Goal: Task Accomplishment & Management: Manage account settings

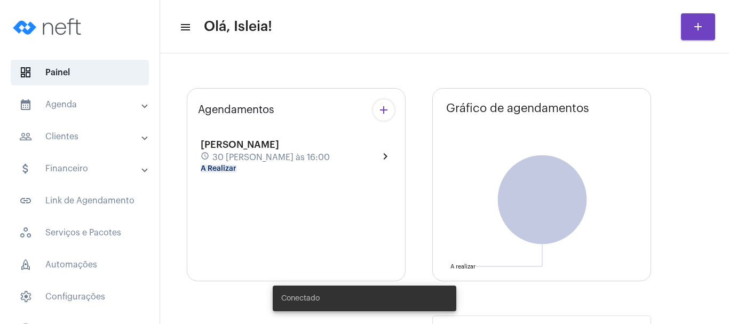
type input "[URL][DOMAIN_NAME]"
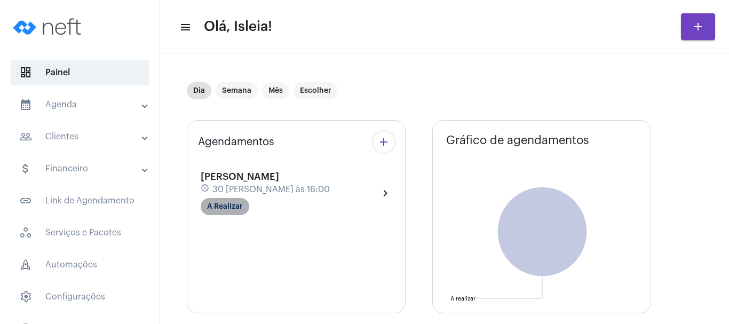
click at [233, 210] on mat-chip "A Realizar" at bounding box center [225, 206] width 49 height 17
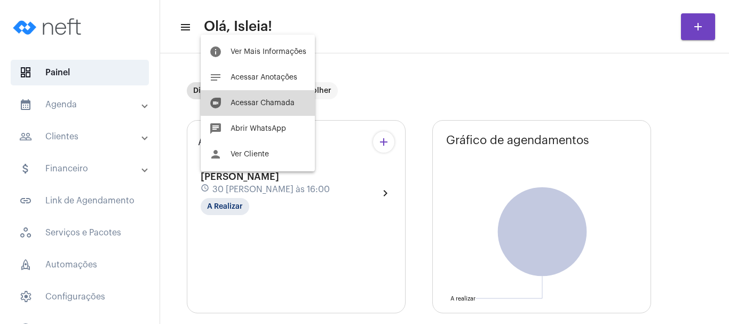
click at [269, 98] on button "duo [PERSON_NAME]" at bounding box center [258, 103] width 114 height 26
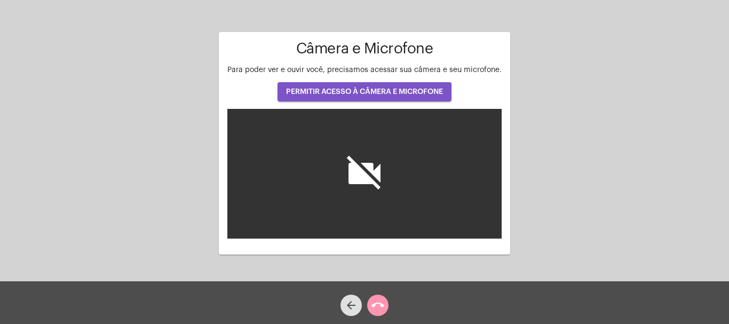
click at [366, 93] on span "PERMITIR ACESSO À CÂMERA E MICROFONE" at bounding box center [364, 91] width 157 height 7
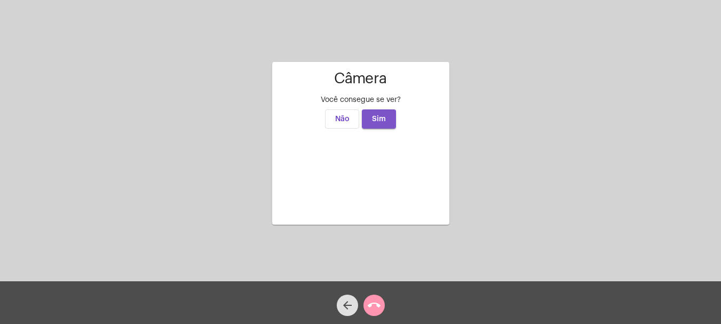
click at [375, 115] on span "Sim" at bounding box center [379, 118] width 14 height 7
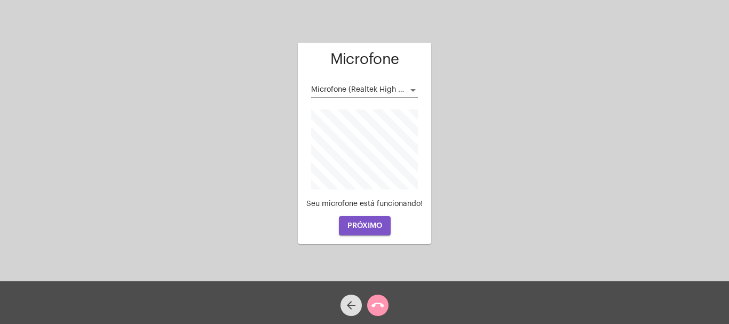
click at [364, 225] on span "PRÓXIMO" at bounding box center [365, 225] width 35 height 7
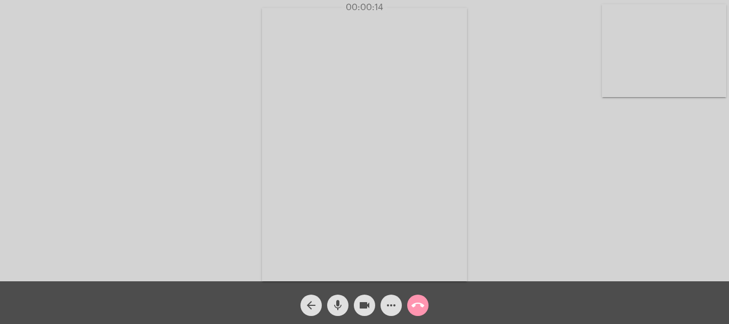
click at [452, 97] on video at bounding box center [364, 144] width 205 height 273
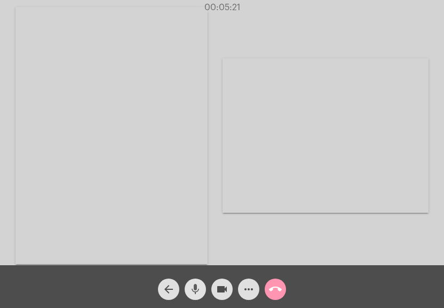
click at [188, 292] on button "mic" at bounding box center [195, 288] width 21 height 21
click at [200, 292] on mat-icon "mic_off" at bounding box center [195, 288] width 13 height 13
click at [198, 289] on mat-icon "mic" at bounding box center [195, 288] width 13 height 13
click at [221, 212] on div "Acessando Câmera e Microfone..." at bounding box center [222, 134] width 442 height 265
click at [99, 194] on video at bounding box center [111, 135] width 192 height 257
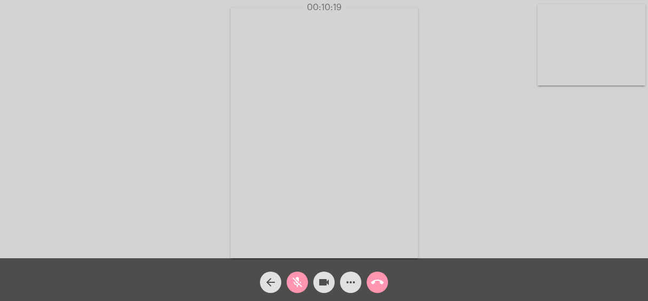
click at [368, 91] on video at bounding box center [324, 133] width 187 height 250
click at [240, 116] on div "Acessando Câmera e Microfone..." at bounding box center [324, 131] width 646 height 258
click at [167, 124] on video at bounding box center [144, 132] width 187 height 250
click at [440, 153] on div "Acessando Câmera e Microfone..." at bounding box center [324, 132] width 646 height 258
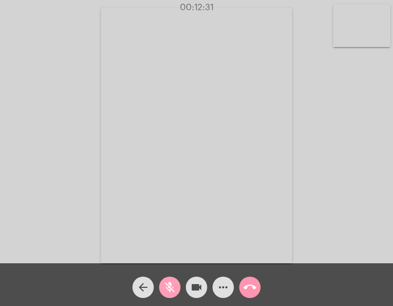
click at [168, 285] on mat-icon "mic_off" at bounding box center [169, 287] width 13 height 13
click at [166, 287] on mat-icon "mic" at bounding box center [169, 287] width 13 height 13
click at [174, 286] on mat-icon "mic_off" at bounding box center [169, 287] width 13 height 13
click at [171, 283] on mat-icon "mic" at bounding box center [169, 287] width 13 height 13
click at [372, 23] on video at bounding box center [361, 25] width 57 height 43
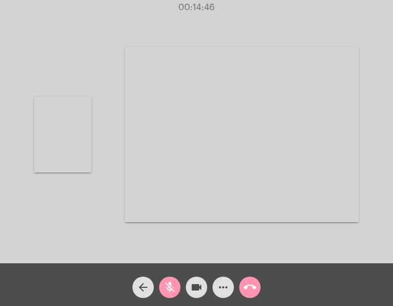
click at [57, 127] on video at bounding box center [62, 135] width 57 height 76
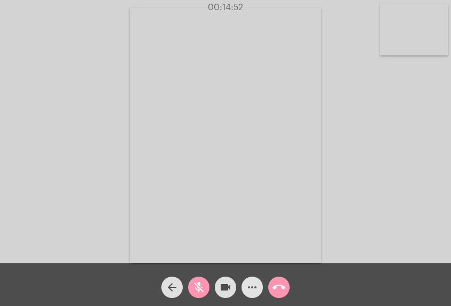
click at [249, 280] on span "more_horiz" at bounding box center [252, 287] width 13 height 21
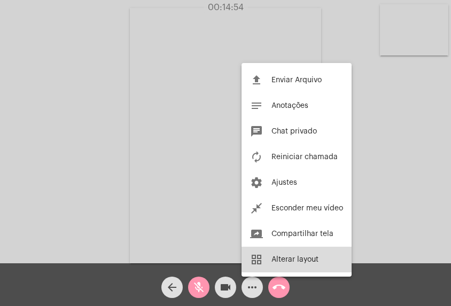
click at [304, 253] on button "grid_view Alterar layout" at bounding box center [296, 260] width 110 height 26
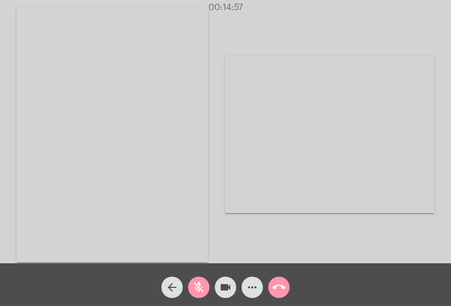
click at [187, 194] on video at bounding box center [112, 134] width 191 height 255
click at [56, 279] on div "arrow_back mic_off videocam more_horiz call_end" at bounding box center [225, 284] width 451 height 43
click at [101, 172] on div "Acessando Câmera e Microfone..." at bounding box center [225, 134] width 449 height 263
click at [198, 287] on mat-icon "mic_off" at bounding box center [198, 287] width 13 height 13
click at [201, 287] on mat-icon "mic" at bounding box center [198, 287] width 13 height 13
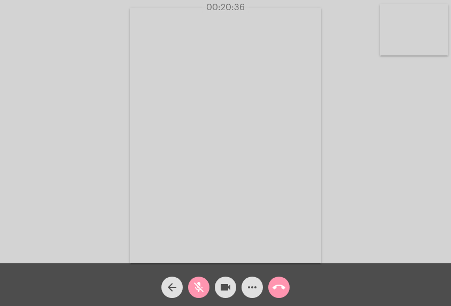
click at [388, 32] on video at bounding box center [414, 29] width 68 height 51
click at [80, 98] on video at bounding box center [71, 134] width 68 height 91
click at [82, 109] on div "Acessando Câmera e Microfone..." at bounding box center [225, 134] width 449 height 263
click at [409, 44] on video at bounding box center [414, 29] width 68 height 51
click at [81, 137] on video at bounding box center [71, 134] width 68 height 91
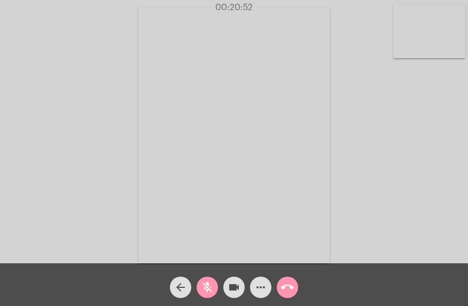
click at [431, 46] on video at bounding box center [429, 31] width 72 height 54
click at [116, 128] on div "Acessando Câmera e Microfone..." at bounding box center [234, 133] width 466 height 263
click at [106, 127] on video at bounding box center [74, 135] width 72 height 96
click at [256, 287] on mat-icon "more_horiz" at bounding box center [260, 287] width 13 height 13
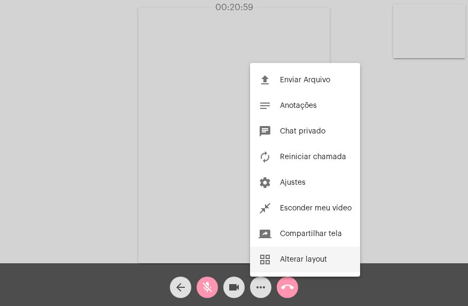
click at [305, 255] on button "grid_view Alterar layout" at bounding box center [305, 260] width 110 height 26
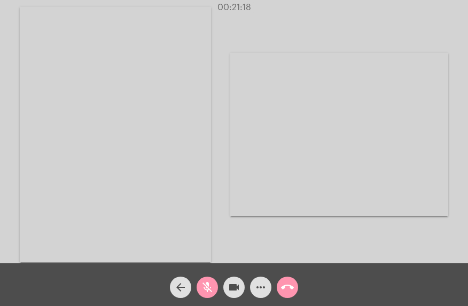
click at [211, 284] on mat-icon "mic_off" at bounding box center [207, 287] width 13 height 13
click at [207, 290] on mat-icon "mic" at bounding box center [207, 287] width 13 height 13
click at [152, 66] on video at bounding box center [115, 134] width 191 height 255
click at [446, 11] on div "00:21:51" at bounding box center [234, 8] width 468 height 10
click at [314, 98] on video at bounding box center [233, 135] width 191 height 255
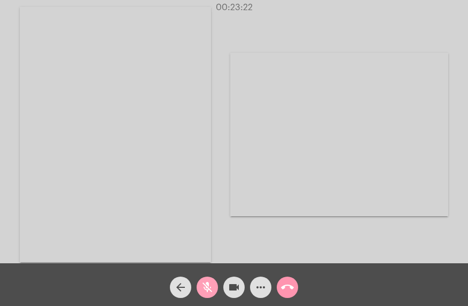
click at [208, 288] on mat-icon "mic_off" at bounding box center [207, 287] width 13 height 13
click at [208, 288] on mat-icon "mic" at bounding box center [207, 287] width 13 height 13
click at [208, 288] on mat-icon "mic_off" at bounding box center [207, 287] width 13 height 13
click at [208, 288] on mat-icon "mic" at bounding box center [207, 287] width 13 height 13
click at [208, 281] on mat-icon "mic_off" at bounding box center [207, 287] width 13 height 13
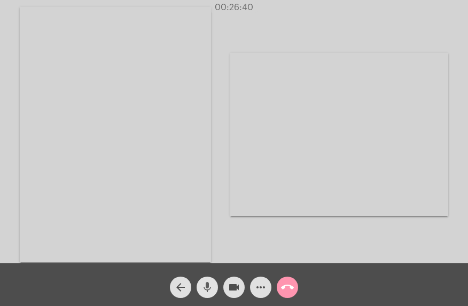
click at [213, 283] on mat-icon "mic" at bounding box center [207, 287] width 13 height 13
click at [205, 287] on mat-icon "mic_off" at bounding box center [207, 287] width 13 height 13
click at [205, 287] on mat-icon "mic" at bounding box center [207, 287] width 13 height 13
click at [225, 205] on div "Acessando Câmera e Microfone..." at bounding box center [234, 133] width 466 height 263
click at [237, 242] on div "Acessando Câmera e Microfone..." at bounding box center [339, 134] width 218 height 261
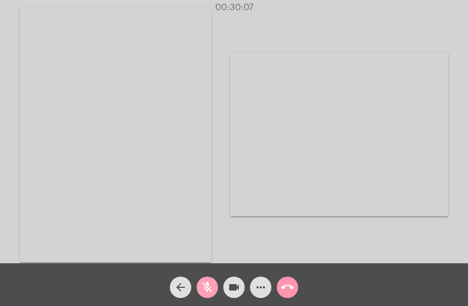
click at [211, 286] on mat-icon "mic_off" at bounding box center [207, 287] width 13 height 13
click at [211, 286] on mat-icon "mic" at bounding box center [207, 287] width 13 height 13
click at [211, 286] on mat-icon "mic_off" at bounding box center [207, 287] width 13 height 13
click at [211, 286] on mat-icon "mic" at bounding box center [207, 287] width 13 height 13
click at [211, 286] on mat-icon "mic_off" at bounding box center [207, 287] width 13 height 13
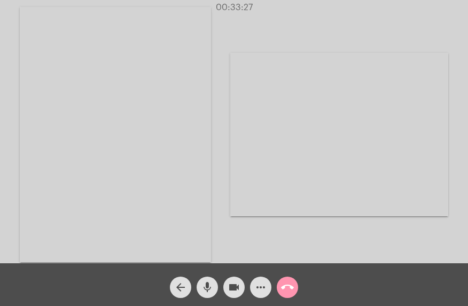
click at [240, 224] on div "Acessando Câmera e Microfone..." at bounding box center [339, 134] width 218 height 261
click at [247, 172] on video at bounding box center [339, 134] width 218 height 163
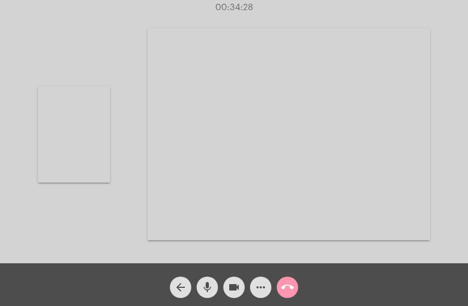
click at [106, 169] on video at bounding box center [74, 135] width 72 height 96
click at [198, 280] on button "mic" at bounding box center [207, 287] width 21 height 21
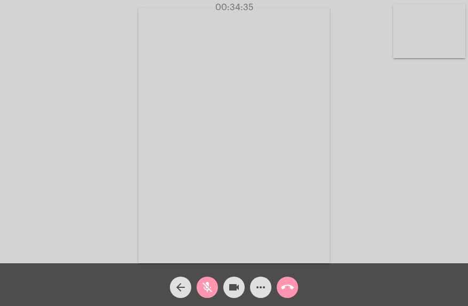
click at [198, 280] on button "mic_off" at bounding box center [207, 287] width 21 height 21
click at [198, 280] on button "mic" at bounding box center [207, 287] width 21 height 21
click at [202, 286] on mat-icon "mic_off" at bounding box center [207, 287] width 13 height 13
click at [202, 286] on mat-icon "mic" at bounding box center [207, 287] width 13 height 13
click at [205, 293] on mat-icon "mic_off" at bounding box center [207, 287] width 13 height 13
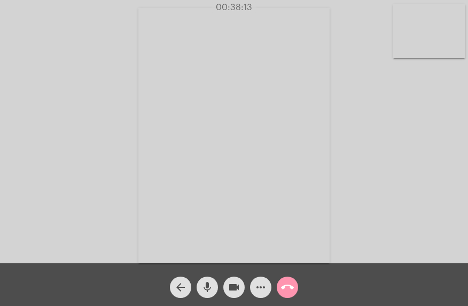
click at [208, 287] on mat-icon "mic" at bounding box center [207, 287] width 13 height 13
click at [397, 183] on div "Acessando Câmera e Microfone..." at bounding box center [234, 134] width 466 height 263
click at [209, 287] on mat-icon "mic_off" at bounding box center [207, 287] width 13 height 13
click at [209, 288] on mat-icon "mic" at bounding box center [207, 287] width 13 height 13
click at [209, 288] on mat-icon "mic_off" at bounding box center [207, 287] width 13 height 13
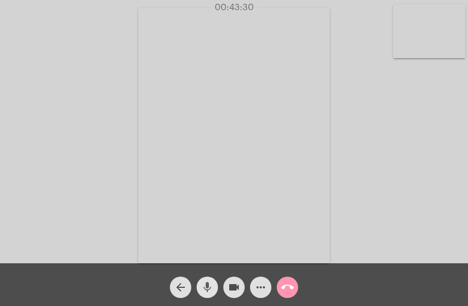
click at [208, 285] on mat-icon "mic" at bounding box center [207, 287] width 13 height 13
click at [208, 285] on mat-icon "mic_off" at bounding box center [207, 287] width 13 height 13
click at [207, 287] on mat-icon "mic" at bounding box center [207, 287] width 13 height 13
click at [122, 186] on div "Acessando Câmera e Microfone..." at bounding box center [234, 134] width 466 height 263
click at [205, 287] on mat-icon "mic_off" at bounding box center [207, 287] width 13 height 13
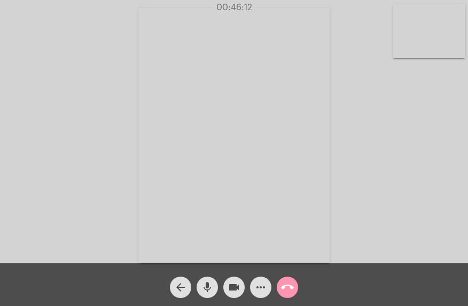
click at [105, 70] on div "Acessando Câmera e Microfone..." at bounding box center [234, 134] width 466 height 263
click at [425, 150] on div "Acessando Câmera e Microfone..." at bounding box center [234, 134] width 466 height 263
click at [399, 176] on div "Acessando Câmera e Microfone..." at bounding box center [234, 134] width 466 height 263
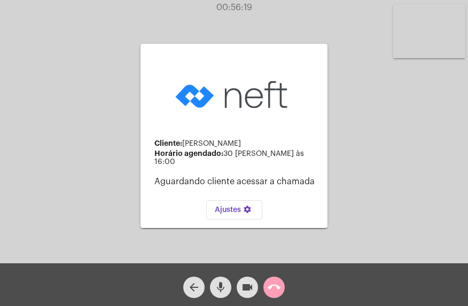
click at [276, 287] on mat-icon "call_end" at bounding box center [274, 287] width 13 height 13
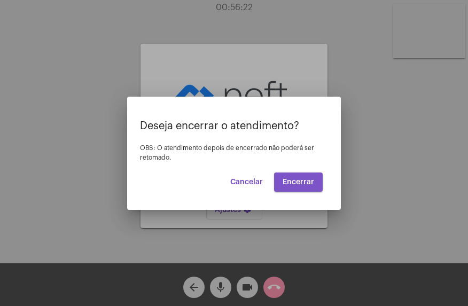
click at [301, 175] on button "Encerrar" at bounding box center [298, 181] width 49 height 19
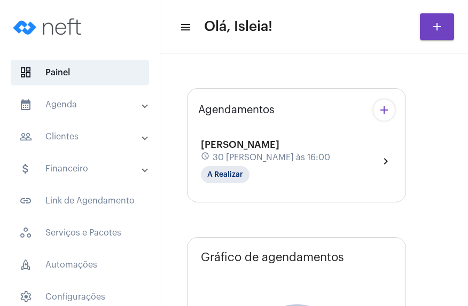
type input "[URL][DOMAIN_NAME]"
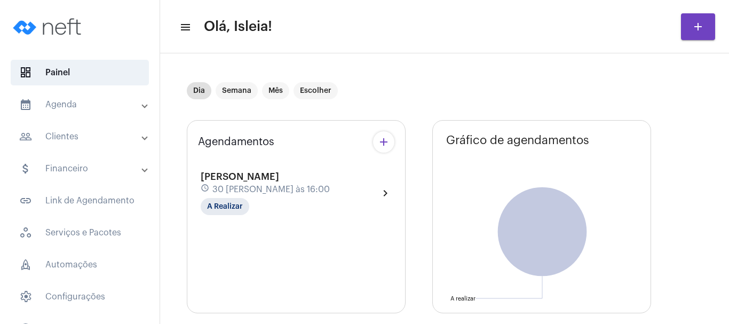
click at [386, 197] on mat-icon "chevron_right" at bounding box center [385, 193] width 13 height 13
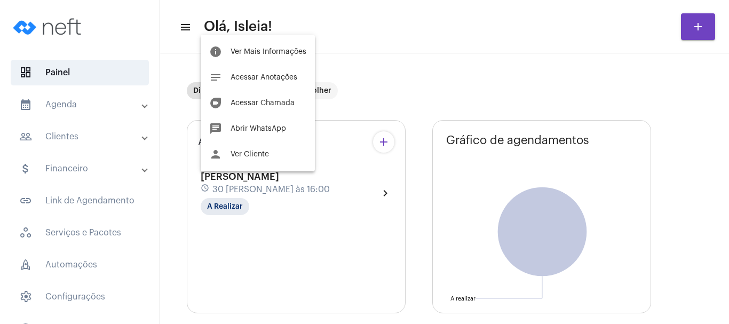
click at [98, 110] on div at bounding box center [364, 162] width 729 height 324
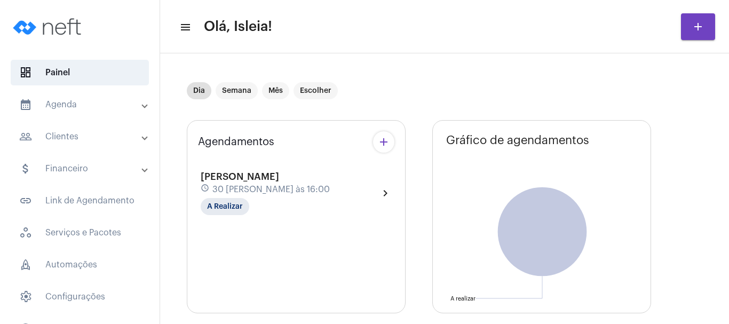
click at [98, 110] on mat-panel-title "calendar_month_outlined Agenda" at bounding box center [80, 104] width 123 height 13
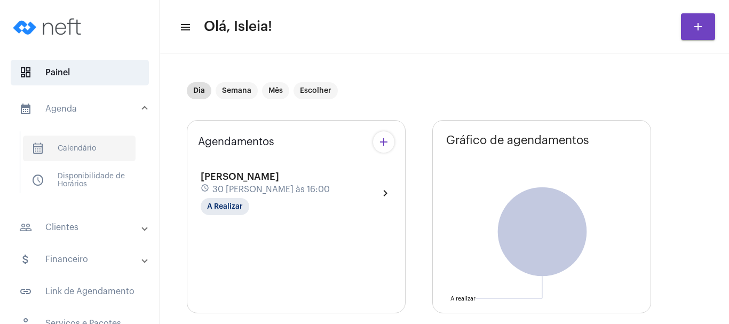
click at [98, 144] on span "calendar_month_outlined Calendário" at bounding box center [79, 149] width 113 height 26
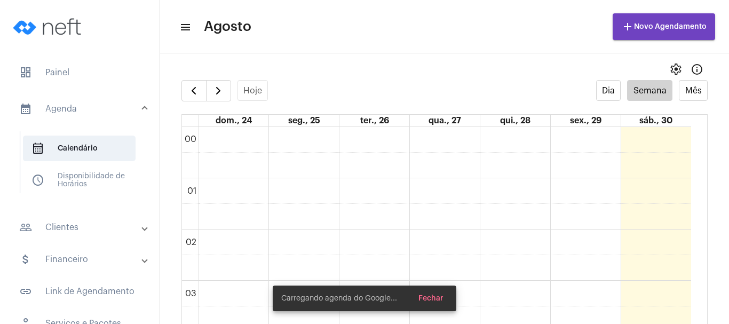
scroll to position [308, 0]
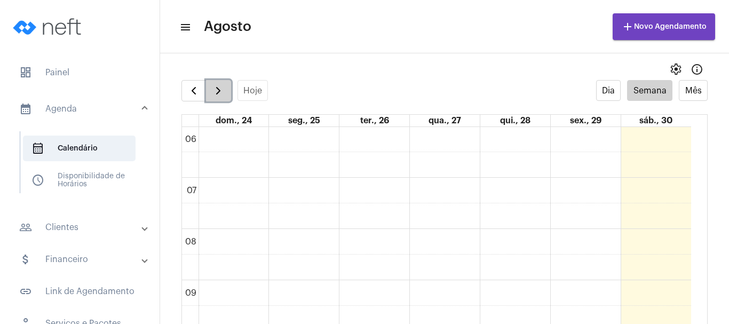
click at [217, 92] on span "button" at bounding box center [218, 90] width 13 height 13
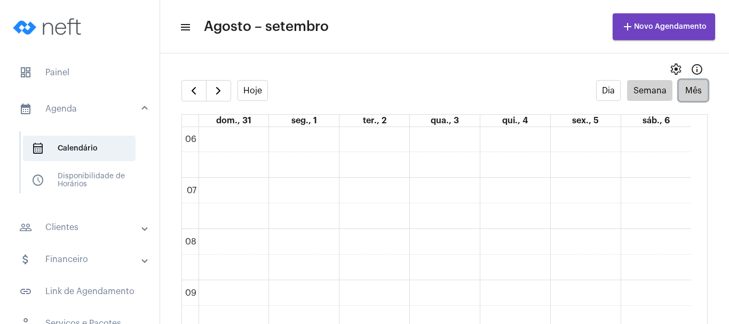
click at [685, 89] on button "Mês" at bounding box center [693, 90] width 29 height 21
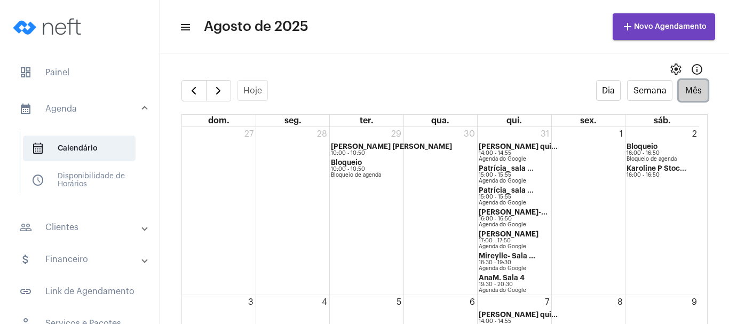
scroll to position [21, 0]
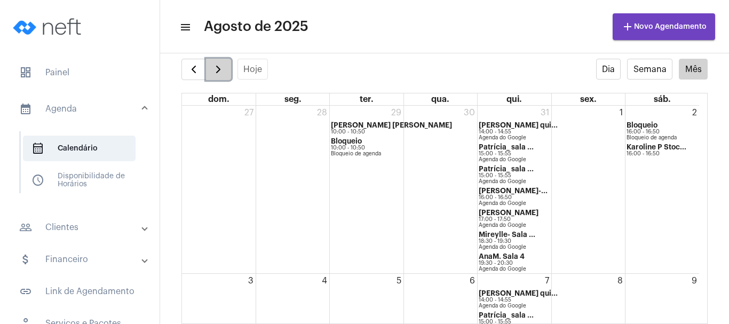
click at [217, 67] on span "button" at bounding box center [218, 69] width 13 height 13
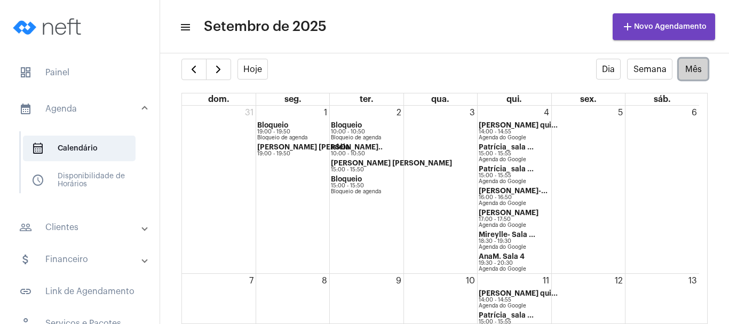
click at [689, 67] on button "Mês" at bounding box center [693, 69] width 29 height 21
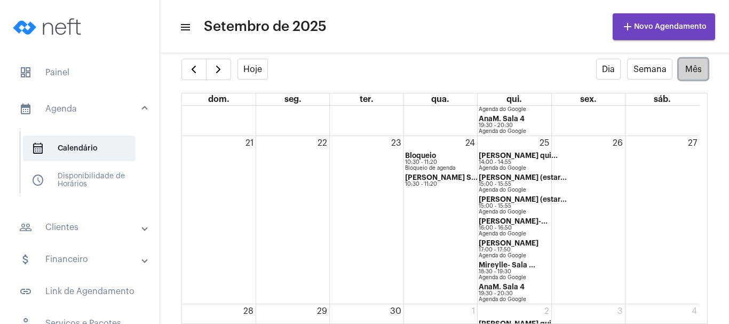
scroll to position [466, 0]
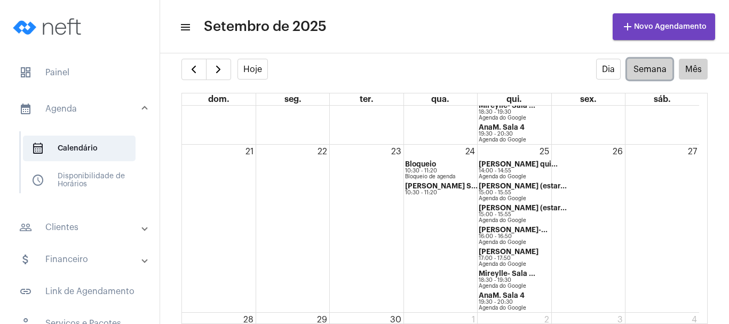
click at [641, 69] on button "Semana" at bounding box center [649, 69] width 45 height 21
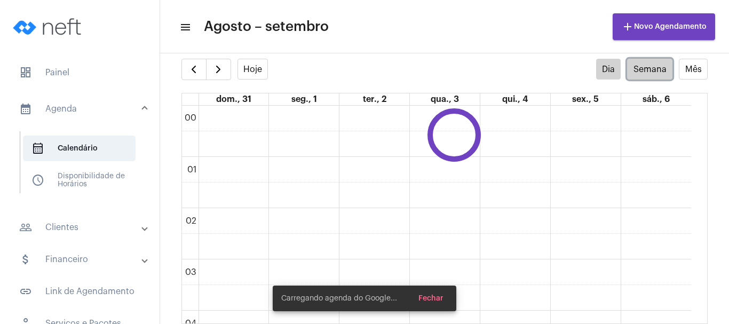
scroll to position [308, 0]
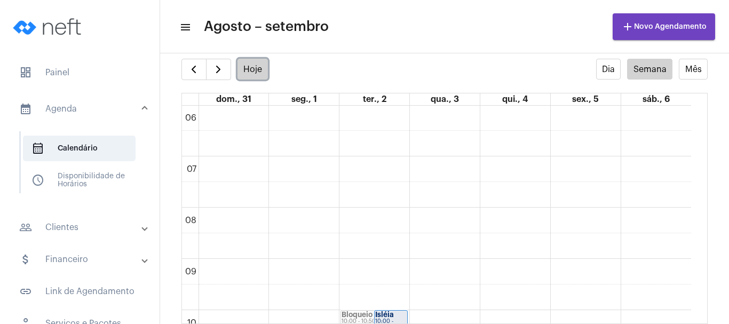
click at [258, 69] on button "Hoje" at bounding box center [253, 69] width 31 height 21
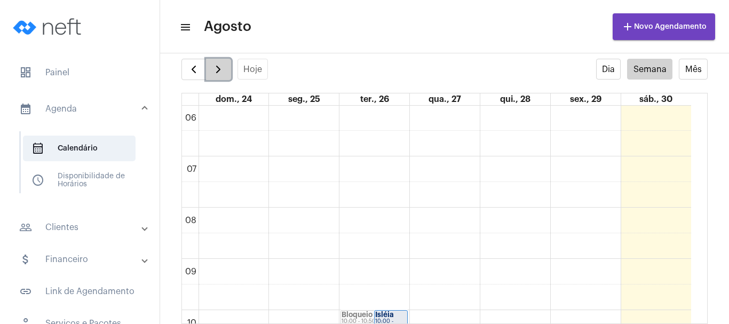
click at [216, 73] on span "button" at bounding box center [218, 69] width 13 height 13
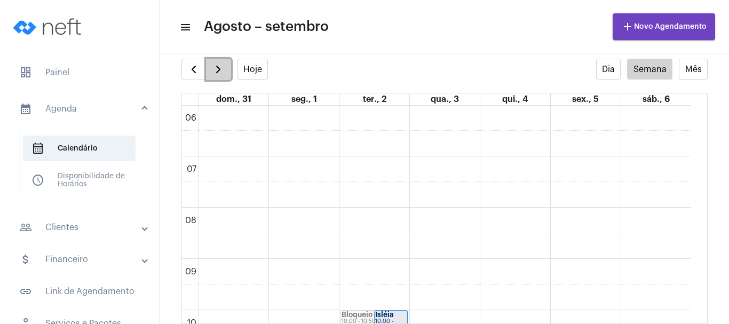
click at [216, 73] on span "button" at bounding box center [218, 69] width 13 height 13
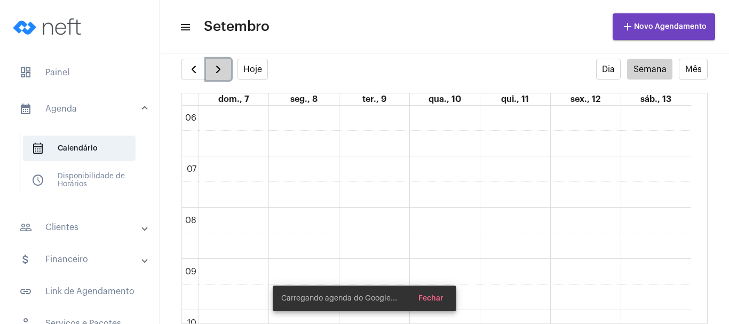
click at [216, 73] on span "button" at bounding box center [218, 69] width 13 height 13
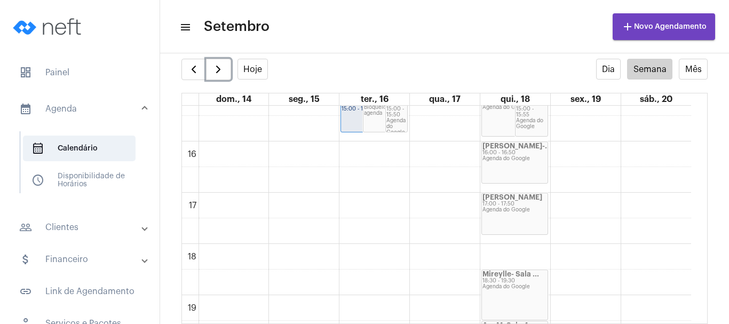
scroll to position [781, 0]
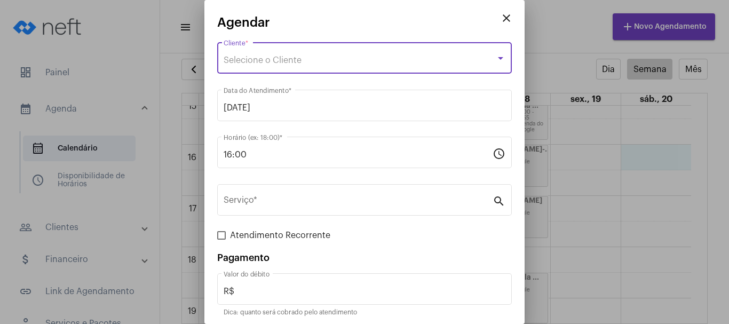
click at [375, 57] on div "Selecione o Cliente" at bounding box center [360, 61] width 272 height 10
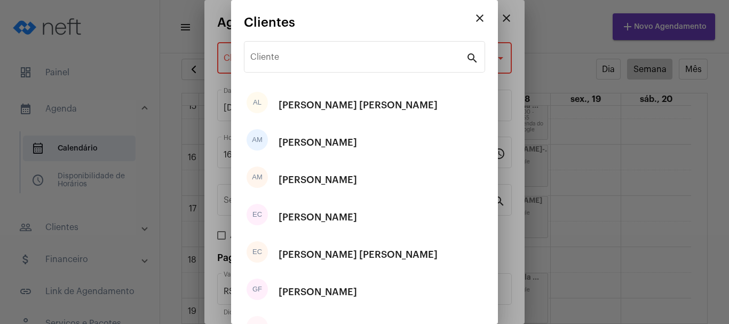
scroll to position [203, 0]
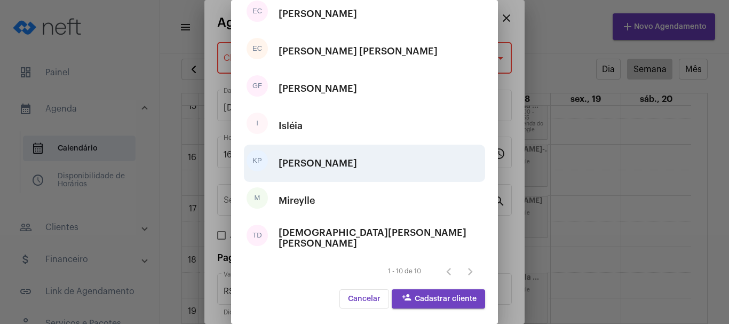
click at [326, 157] on div "[PERSON_NAME]" at bounding box center [318, 163] width 79 height 32
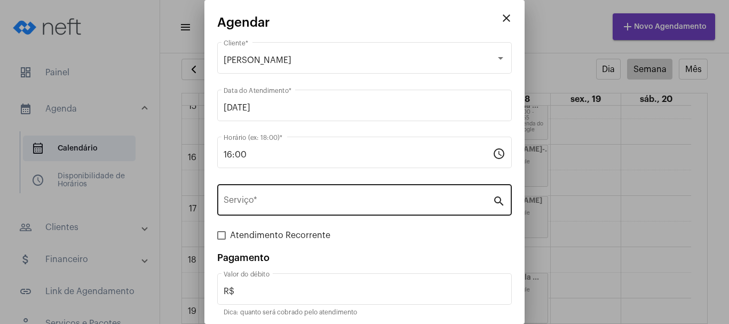
click at [268, 192] on div "Serviço *" at bounding box center [358, 199] width 269 height 34
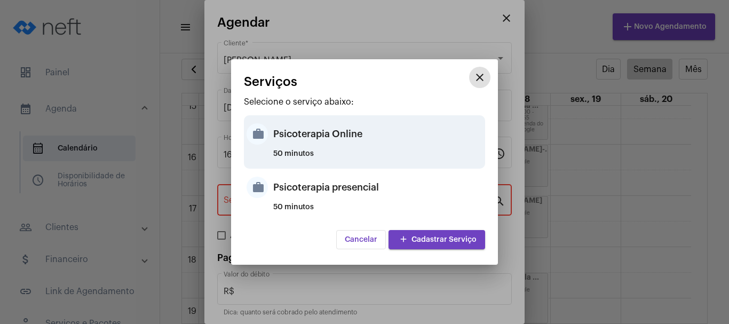
click at [334, 145] on div "Psicoterapia Online" at bounding box center [377, 134] width 209 height 32
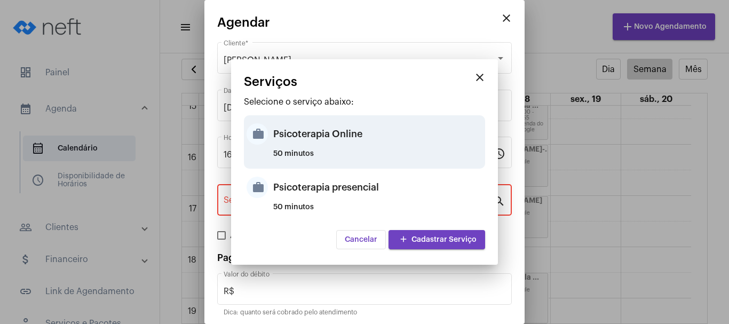
type input "Psicoterapia Online"
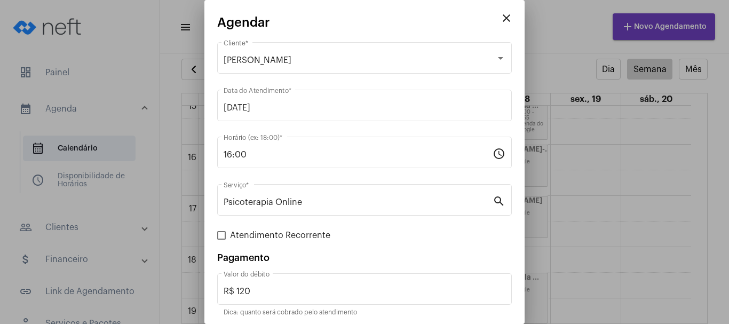
drag, startPoint x: 286, startPoint y: 286, endPoint x: 215, endPoint y: 301, distance: 73.1
click at [215, 301] on mat-dialog-container "close Agendar [PERSON_NAME] Cliente * [DATE] Data do Atendimento * 16:00 Horári…" at bounding box center [365, 162] width 320 height 324
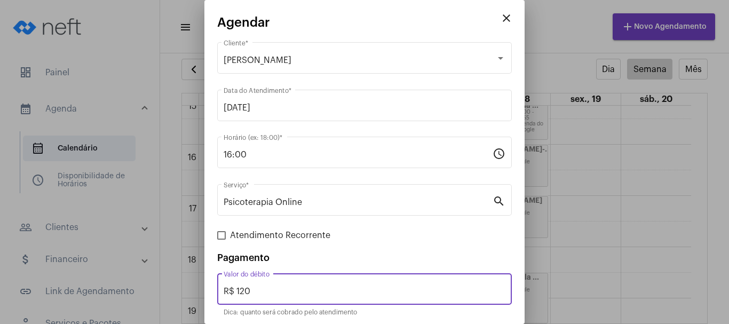
drag, startPoint x: 270, startPoint y: 291, endPoint x: 169, endPoint y: 289, distance: 100.9
click at [169, 289] on div "close Agendar [PERSON_NAME] Cliente * [DATE] Data do Atendimento * 16:00 Horári…" at bounding box center [364, 162] width 729 height 324
type input "R$ 200"
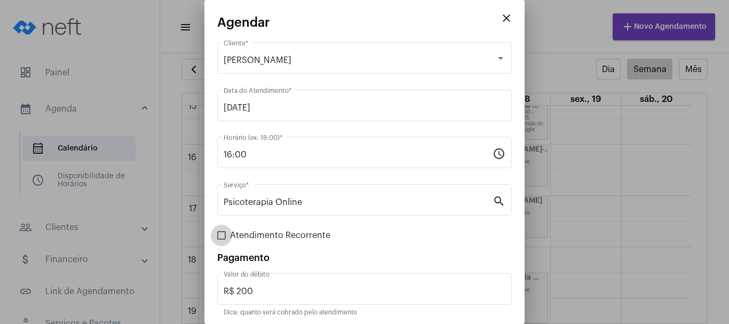
click at [222, 237] on span at bounding box center [221, 235] width 9 height 9
click at [222, 240] on input "Atendimento Recorrente" at bounding box center [221, 240] width 1 height 1
checkbox input "true"
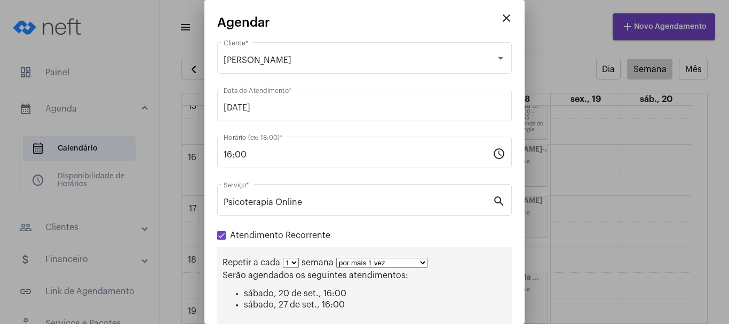
scroll to position [127, 0]
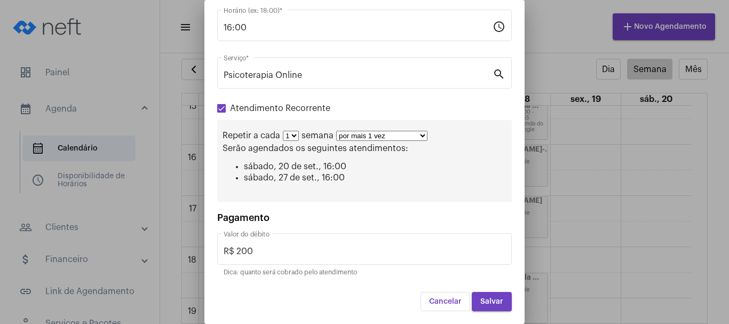
click at [490, 304] on span "Salvar" at bounding box center [492, 301] width 23 height 7
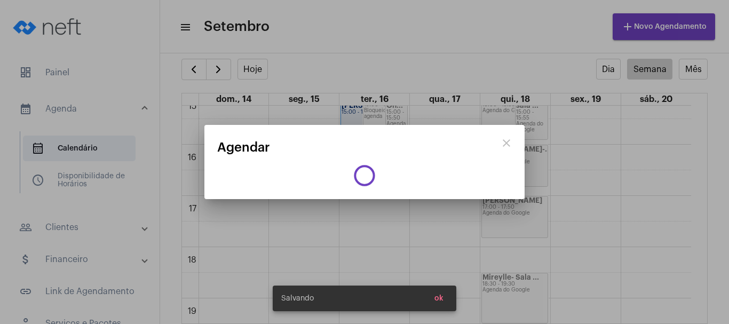
scroll to position [0, 0]
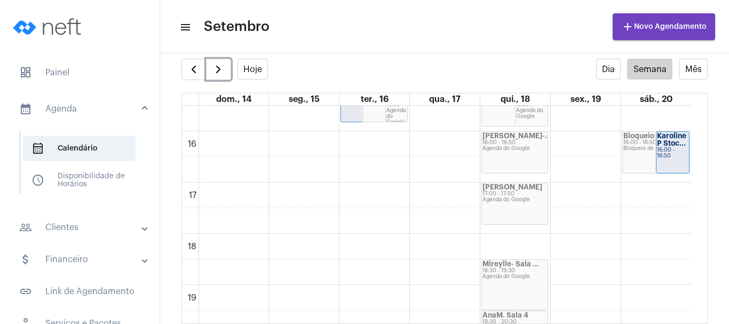
scroll to position [725, 0]
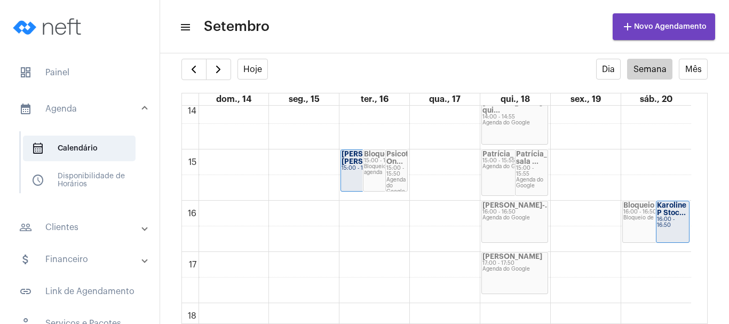
click at [425, 10] on mat-toolbar-row "menu Setembro add Novo Agendamento" at bounding box center [444, 27] width 569 height 34
click at [222, 65] on span "button" at bounding box center [218, 69] width 13 height 13
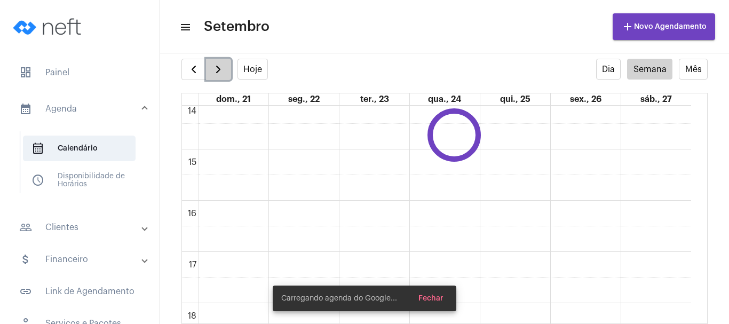
scroll to position [308, 0]
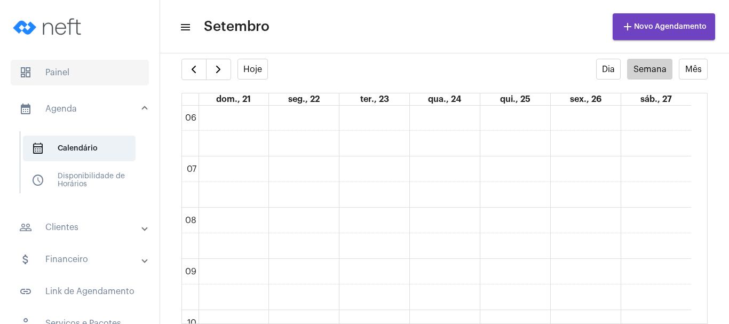
click at [60, 73] on span "dashboard Painel" at bounding box center [80, 73] width 138 height 26
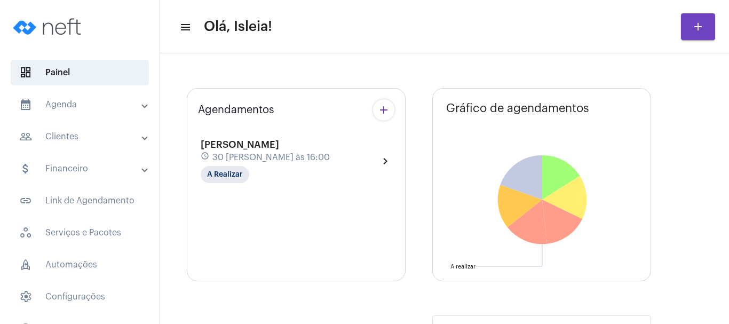
type input "[URL][DOMAIN_NAME]"
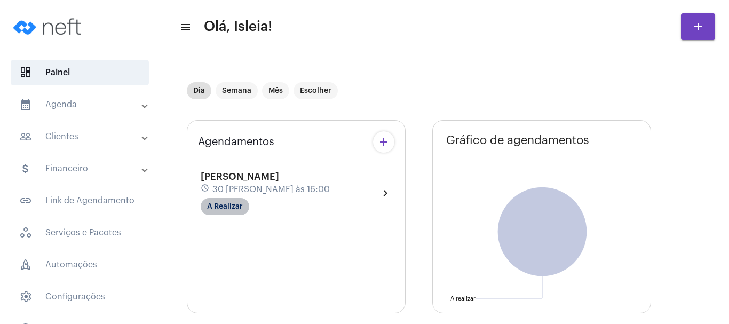
click at [233, 212] on mat-chip "A Realizar" at bounding box center [225, 206] width 49 height 17
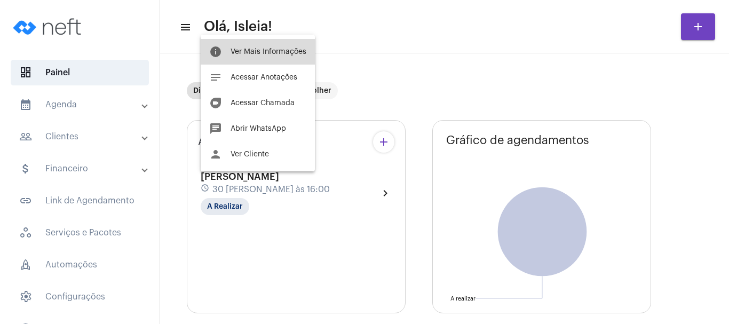
click at [295, 55] on span "Ver Mais Informações" at bounding box center [269, 51] width 76 height 7
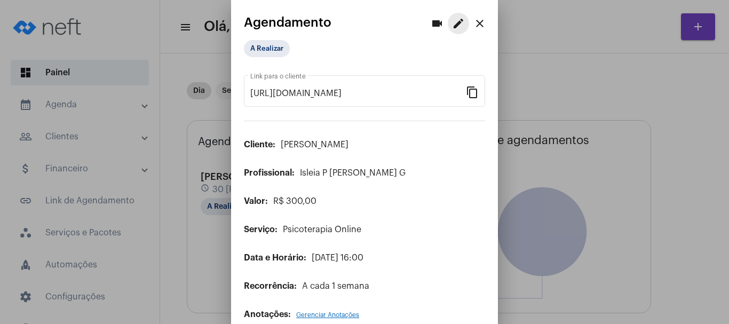
click at [452, 26] on mat-icon "edit" at bounding box center [458, 23] width 13 height 13
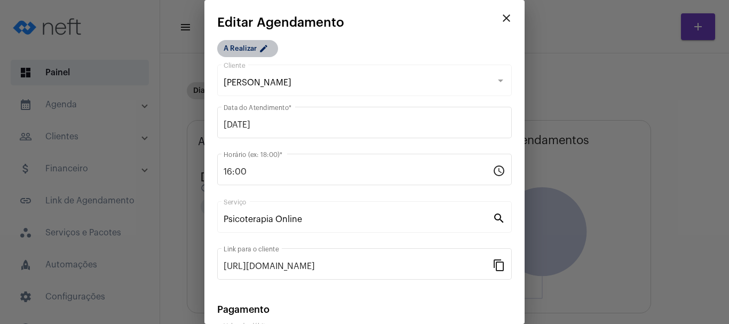
click at [255, 43] on mat-chip "A Realizar edit" at bounding box center [247, 48] width 61 height 17
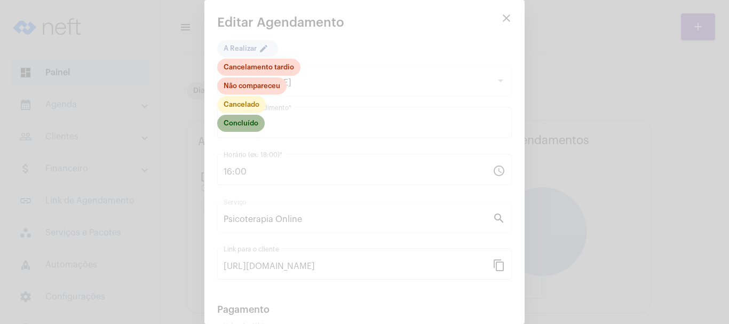
click at [230, 124] on mat-chip "Concluído" at bounding box center [241, 123] width 48 height 17
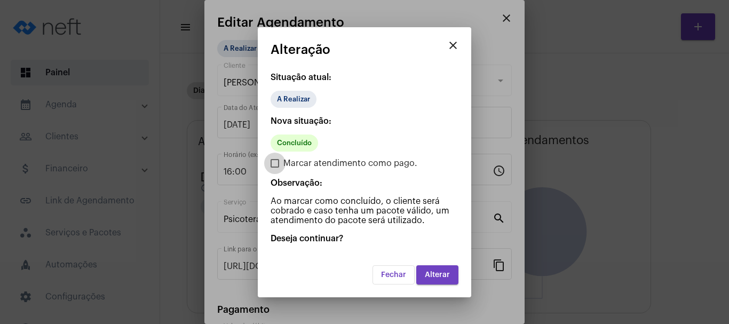
click at [275, 167] on span at bounding box center [275, 163] width 9 height 9
click at [275, 168] on input "Marcar atendimento como pago." at bounding box center [274, 168] width 1 height 1
checkbox input "true"
click at [444, 274] on span "Alterar" at bounding box center [437, 274] width 25 height 7
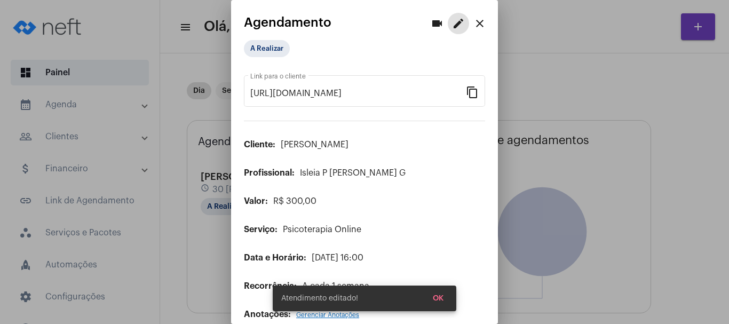
scroll to position [16, 0]
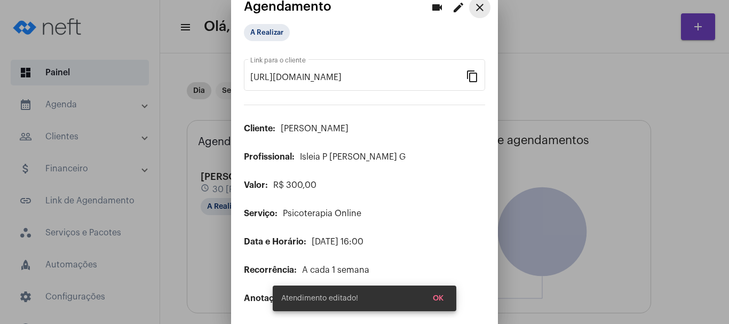
click at [474, 10] on mat-icon "close" at bounding box center [480, 7] width 13 height 13
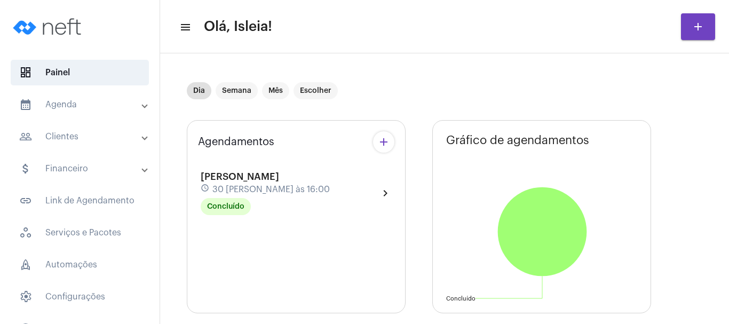
click at [85, 136] on mat-panel-title "people_outline Clientes" at bounding box center [80, 136] width 123 height 13
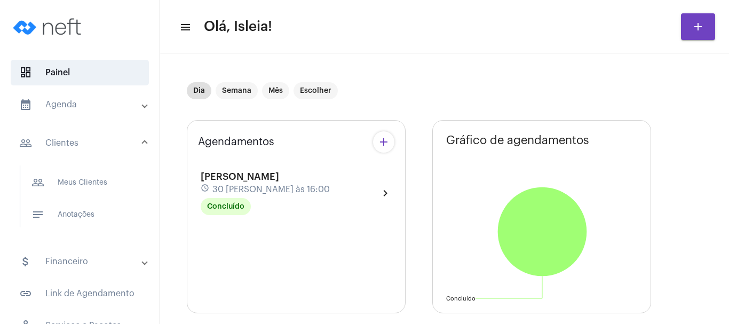
click at [85, 136] on mat-expansion-panel-header "people_outline Clientes" at bounding box center [82, 143] width 153 height 34
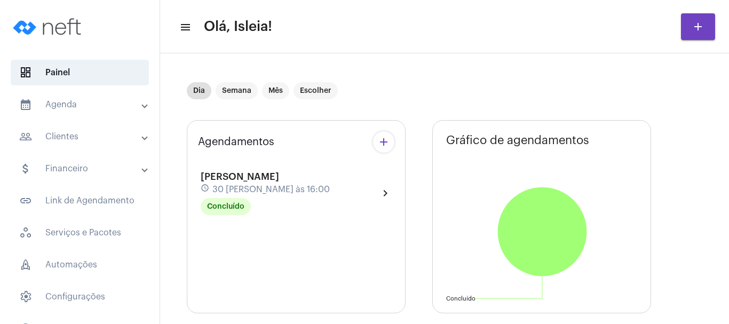
click at [82, 171] on mat-panel-title "attach_money Financeiro" at bounding box center [80, 168] width 123 height 13
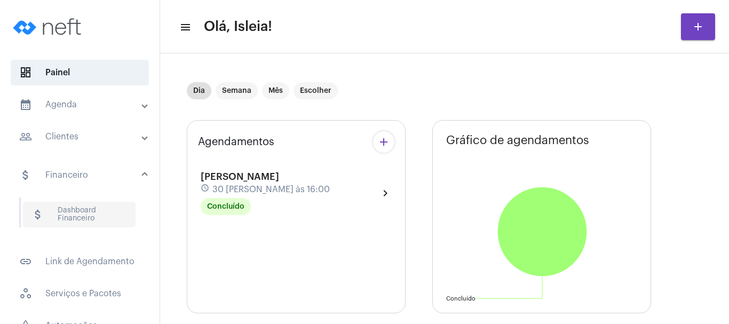
click at [78, 207] on span "attach_money Dashboard Financeiro" at bounding box center [79, 215] width 113 height 26
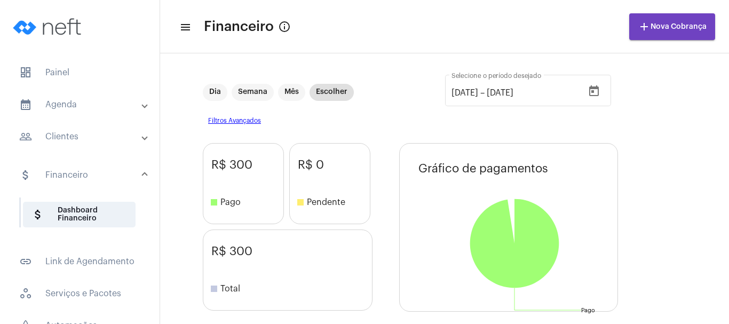
click at [431, 36] on mat-toolbar-row "menu Financeiro info_outlined add Nova Cobrança" at bounding box center [444, 27] width 569 height 34
click at [650, 146] on div "R$ 300 stop Pago R$ 0 stop Pendente R$ 300 stop Total Gráfico de pagamentos Não…" at bounding box center [445, 325] width 484 height 364
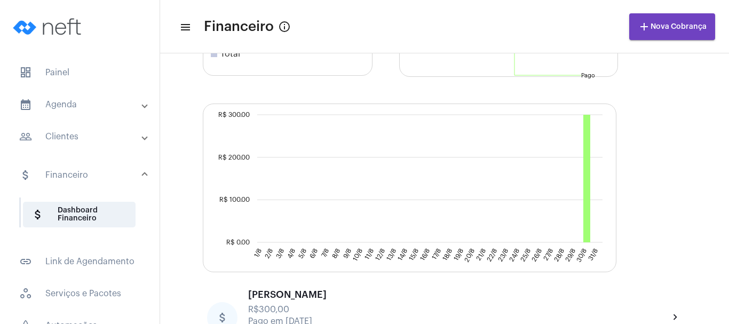
scroll to position [273, 0]
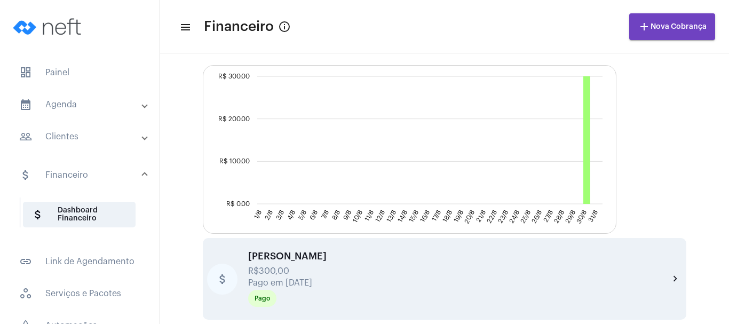
click at [670, 278] on mat-icon "chevron_right" at bounding box center [676, 279] width 13 height 13
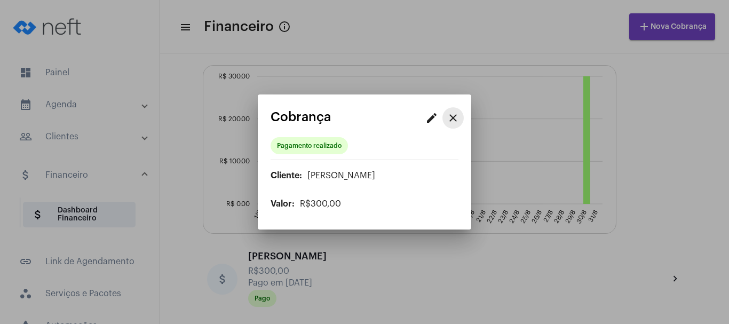
click at [453, 122] on mat-icon "close" at bounding box center [453, 118] width 13 height 13
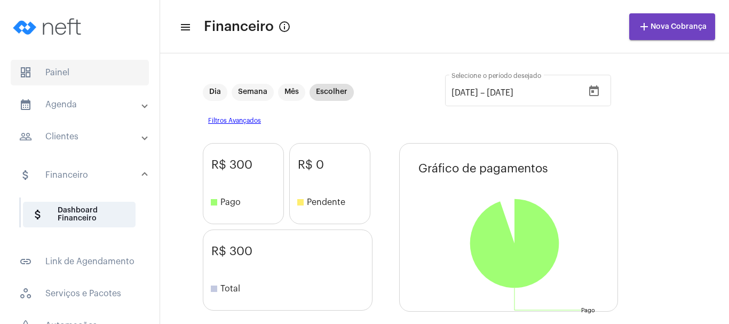
click at [72, 67] on span "dashboard Painel" at bounding box center [80, 73] width 138 height 26
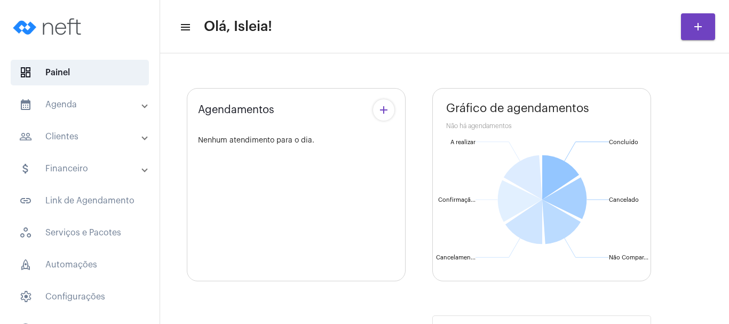
click at [76, 100] on mat-panel-title "calendar_month_outlined Agenda" at bounding box center [80, 104] width 123 height 13
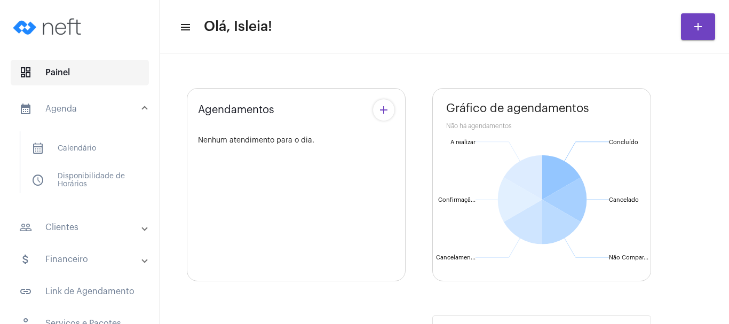
type input "[URL][DOMAIN_NAME]"
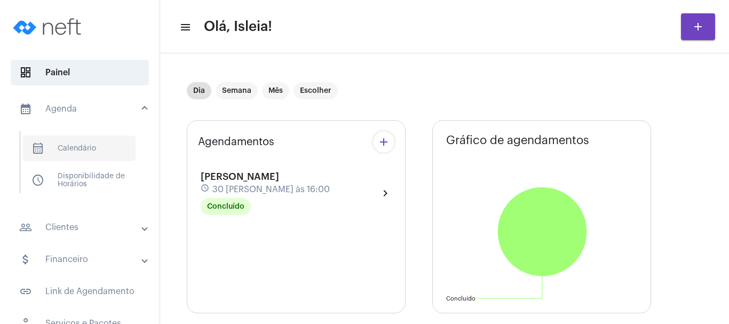
click at [83, 152] on span "calendar_month_outlined Calendário" at bounding box center [79, 149] width 113 height 26
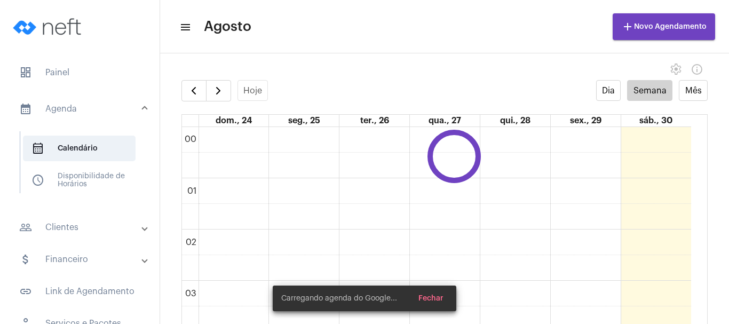
scroll to position [308, 0]
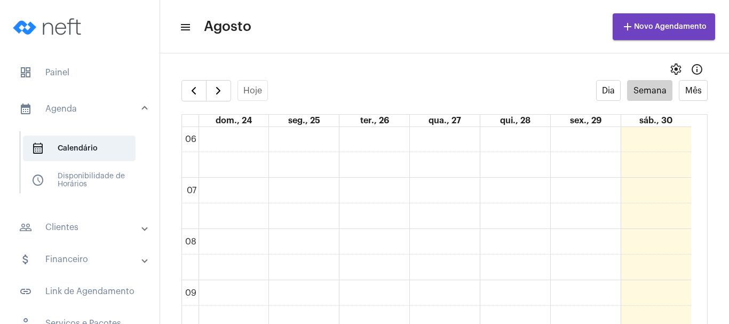
click at [190, 30] on mat-icon "menu" at bounding box center [184, 27] width 11 height 13
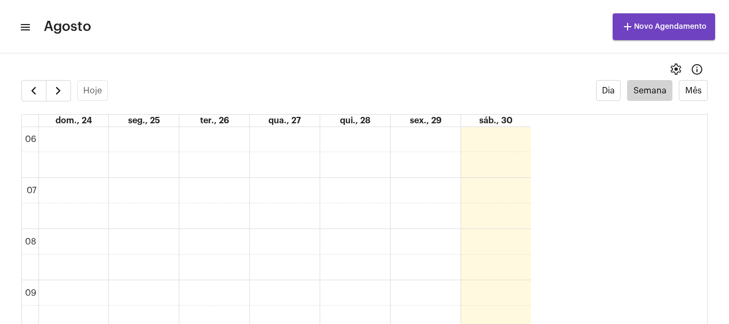
click at [28, 30] on mat-icon "menu" at bounding box center [24, 27] width 11 height 13
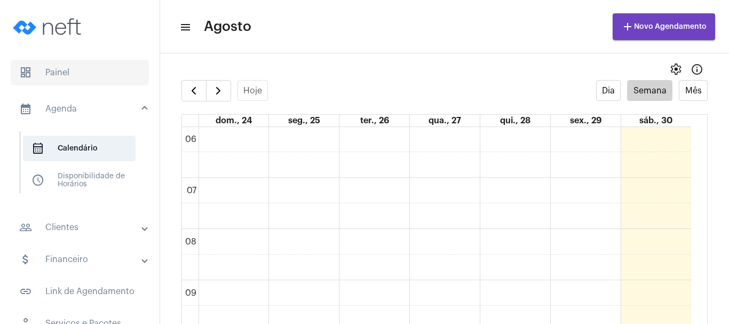
click at [49, 74] on span "dashboard Painel" at bounding box center [80, 73] width 138 height 26
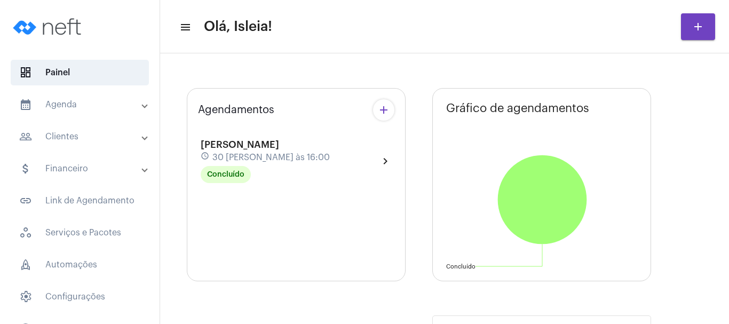
type input "[URL][DOMAIN_NAME]"
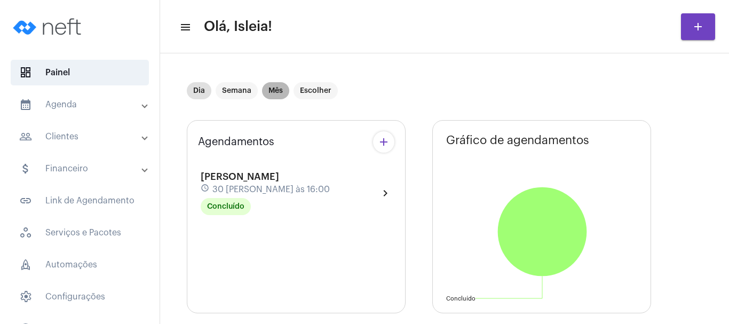
click at [278, 92] on mat-chip "Mês" at bounding box center [275, 90] width 27 height 17
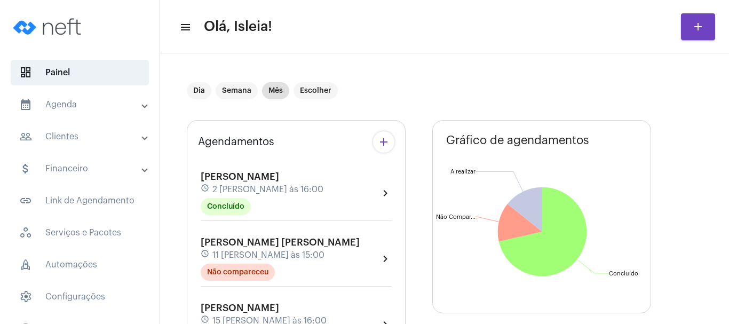
click at [432, 83] on div "Dia Semana Mês Escolher" at bounding box center [418, 90] width 462 height 53
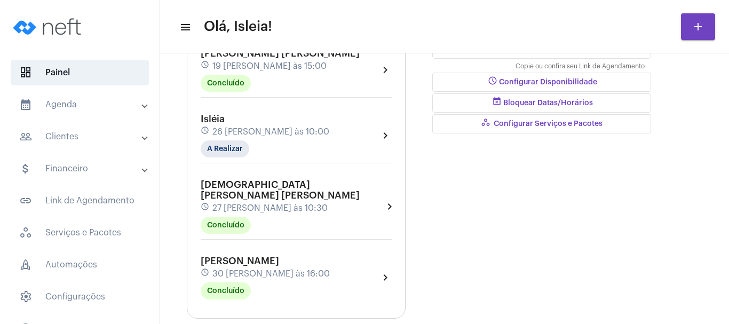
scroll to position [331, 0]
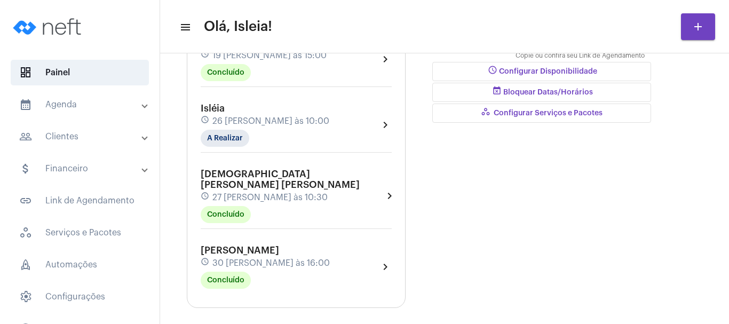
click at [301, 41] on mat-toolbar-row "menu Olá, Isleia! add" at bounding box center [444, 27] width 569 height 34
click at [452, 178] on div "Gráfico de agendamentos Não há agendamentos Concluído Concluído Não Compareceu …" at bounding box center [542, 48] width 219 height 519
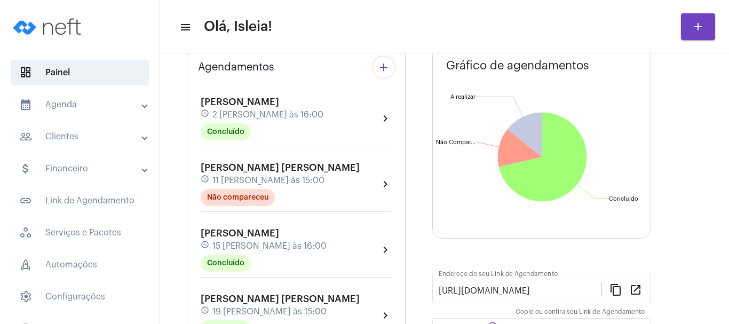
scroll to position [0, 0]
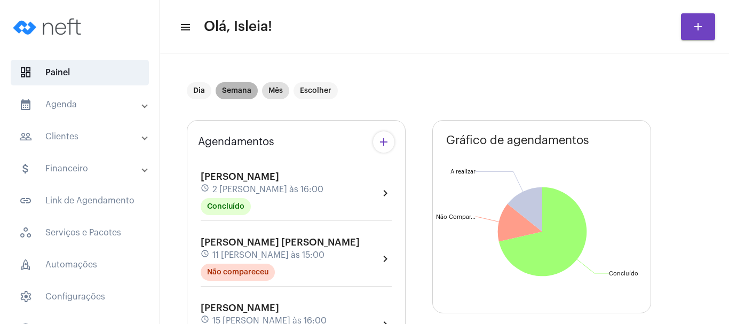
click at [241, 91] on mat-chip "Semana" at bounding box center [237, 90] width 42 height 17
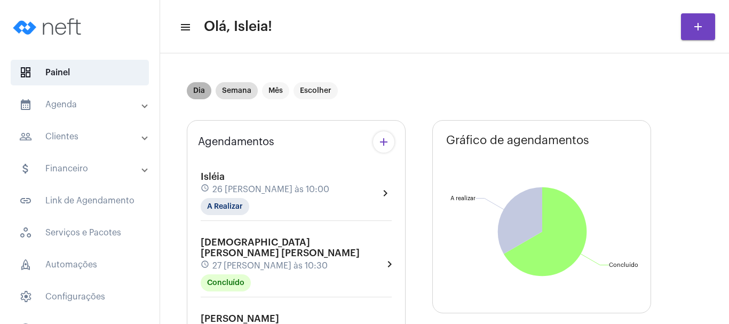
click at [198, 87] on mat-chip "Dia" at bounding box center [199, 90] width 25 height 17
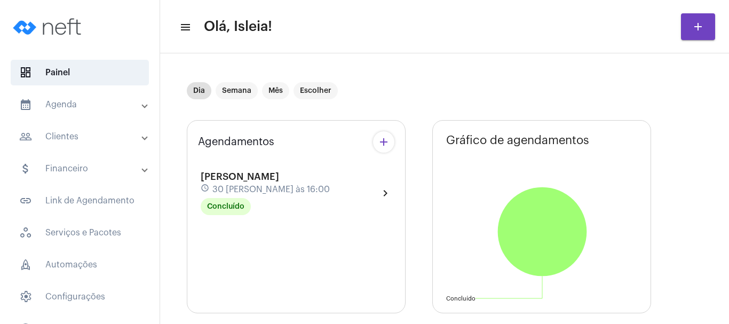
click at [108, 102] on mat-panel-title "calendar_month_outlined Agenda" at bounding box center [80, 104] width 123 height 13
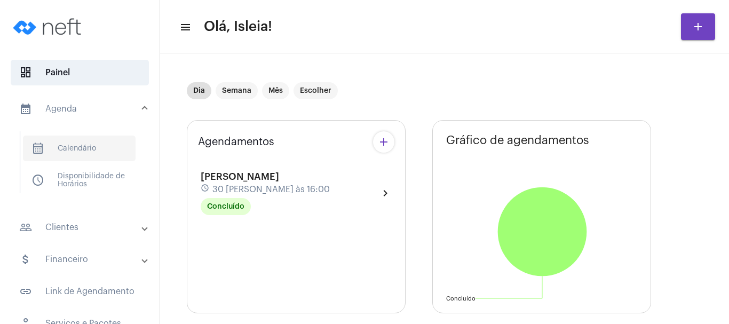
click at [101, 145] on span "calendar_month_outlined Calendário" at bounding box center [79, 149] width 113 height 26
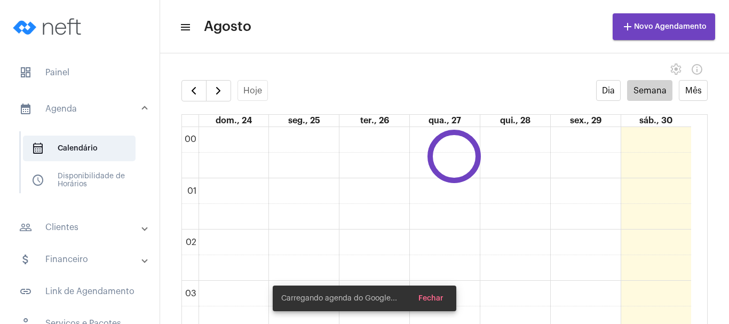
scroll to position [308, 0]
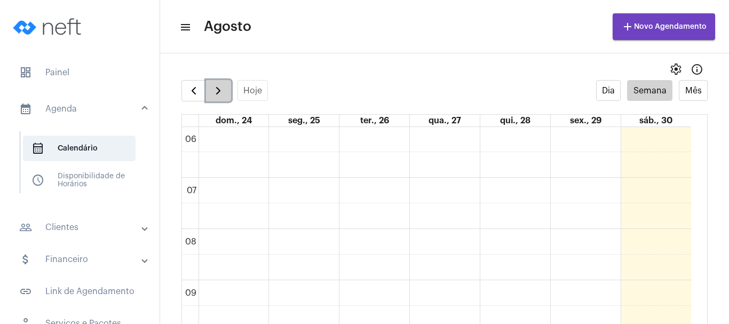
click at [215, 93] on span "button" at bounding box center [218, 90] width 13 height 13
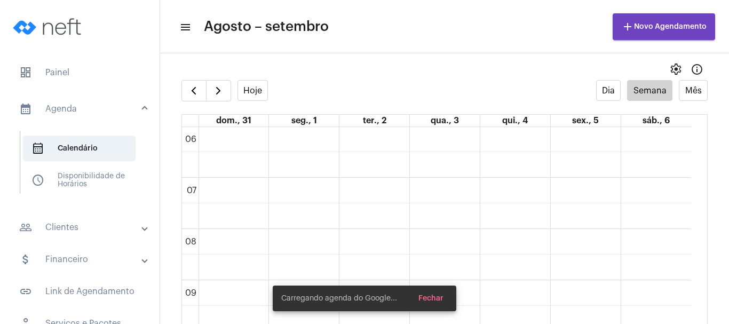
click at [410, 31] on mat-toolbar-row "menu Agosto – setembro add Novo Agendamento" at bounding box center [444, 27] width 569 height 34
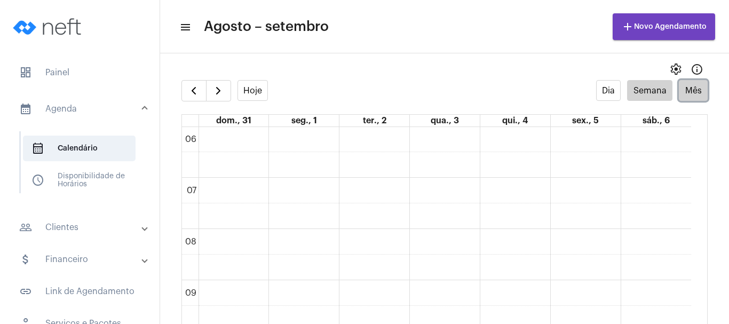
click at [699, 87] on button "Mês" at bounding box center [693, 90] width 29 height 21
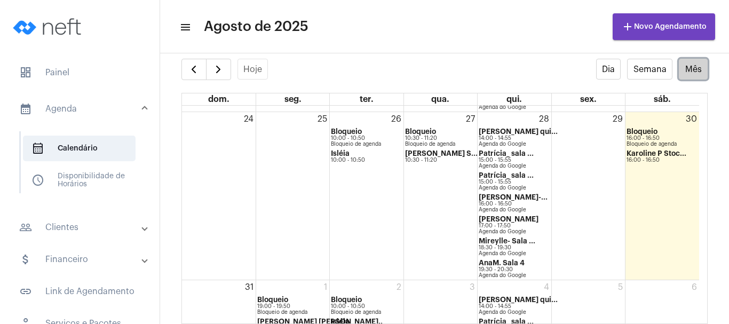
scroll to position [655, 0]
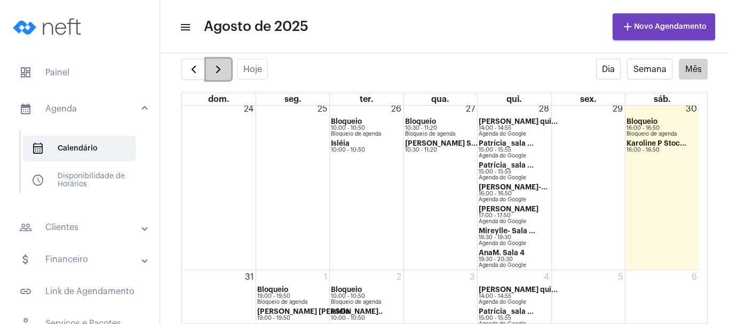
click at [220, 68] on span "button" at bounding box center [218, 69] width 13 height 13
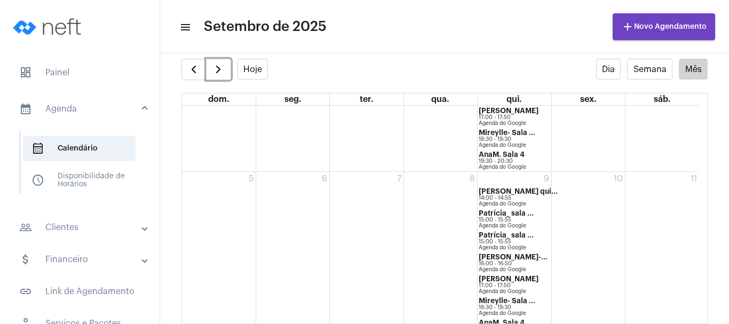
scroll to position [791, 0]
